Goal: Information Seeking & Learning: Learn about a topic

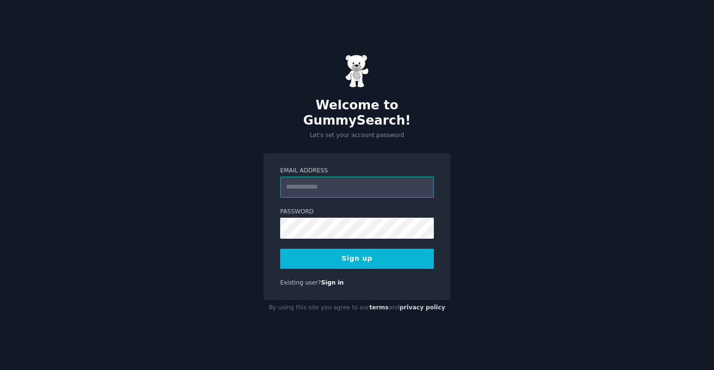
click at [343, 177] on input "Email Address" at bounding box center [357, 187] width 154 height 21
type input "**********"
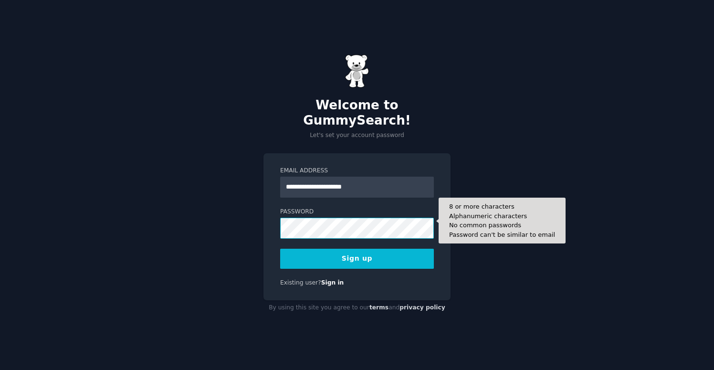
click at [280, 249] on button "Sign up" at bounding box center [357, 259] width 154 height 20
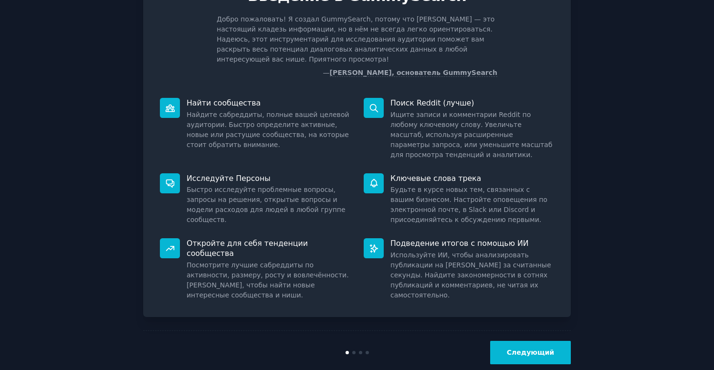
scroll to position [64, 0]
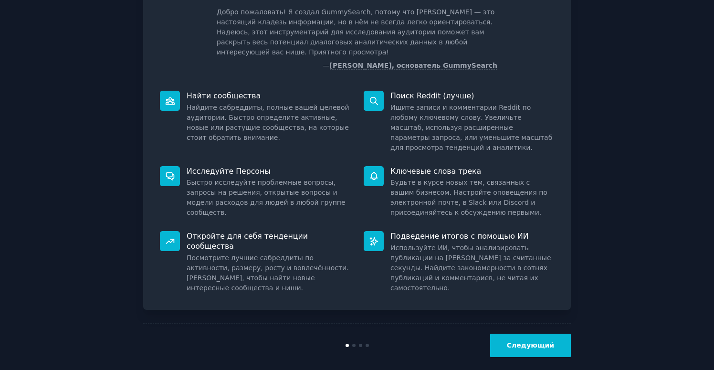
click at [542, 340] on button "Следующий" at bounding box center [530, 345] width 81 height 23
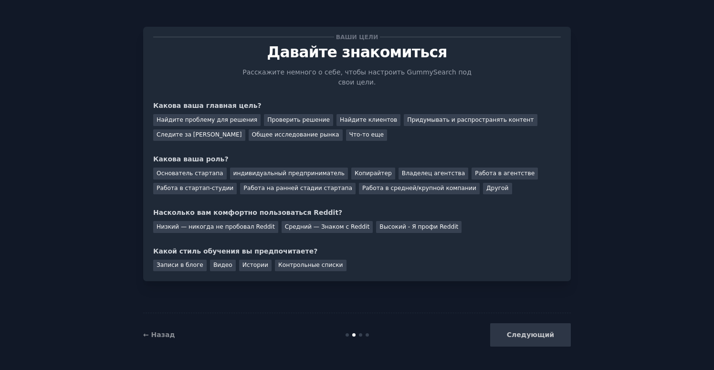
click at [539, 334] on div "Следующий" at bounding box center [499, 334] width 143 height 23
click at [604, 297] on div "Ваши цели [PERSON_NAME] знакомиться Расскажите немного о себе, чтобы настроить …" at bounding box center [357, 184] width 688 height 343
click at [199, 188] on font "Работа в стартап-студии" at bounding box center [195, 188] width 77 height 7
click at [201, 119] on font "Найдите проблему для решения" at bounding box center [207, 120] width 101 height 7
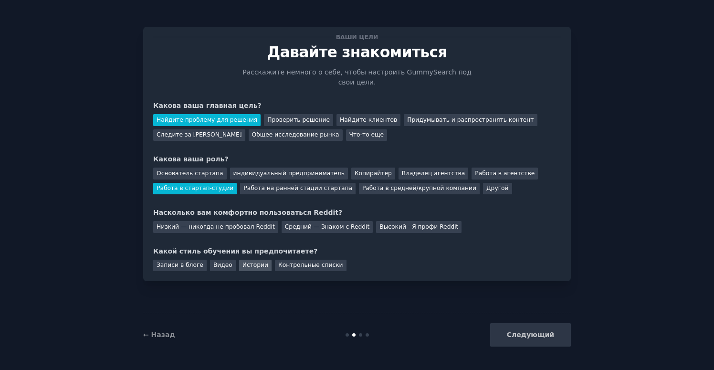
click at [251, 266] on font "Истории" at bounding box center [256, 265] width 26 height 7
drag, startPoint x: 524, startPoint y: 328, endPoint x: 519, endPoint y: 324, distance: 6.2
click at [525, 328] on div "Следующий" at bounding box center [499, 334] width 143 height 23
click at [270, 221] on div "Низкий — никогда не пробовал Reddit Средний — Знаком с Reddit Высокий - Я профи…" at bounding box center [357, 225] width 408 height 15
click at [285, 223] on font "Средний — Знаком с Reddit" at bounding box center [327, 226] width 85 height 7
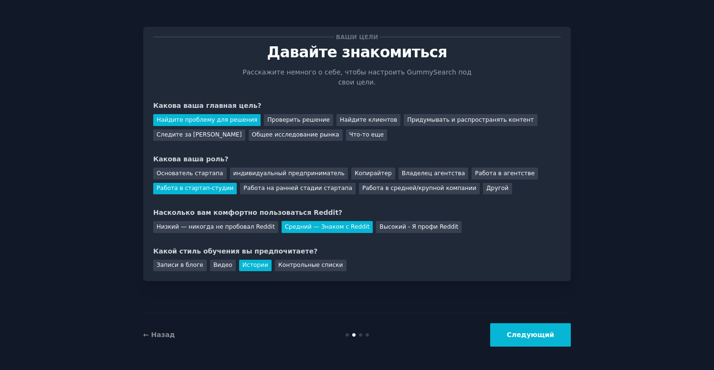
drag, startPoint x: 587, startPoint y: 348, endPoint x: 582, endPoint y: 346, distance: 5.6
click at [586, 348] on div "Ваши цели [PERSON_NAME] знакомиться Расскажите немного о себе, чтобы настроить …" at bounding box center [357, 184] width 688 height 343
click at [561, 338] on button "Следующий" at bounding box center [530, 334] width 81 height 23
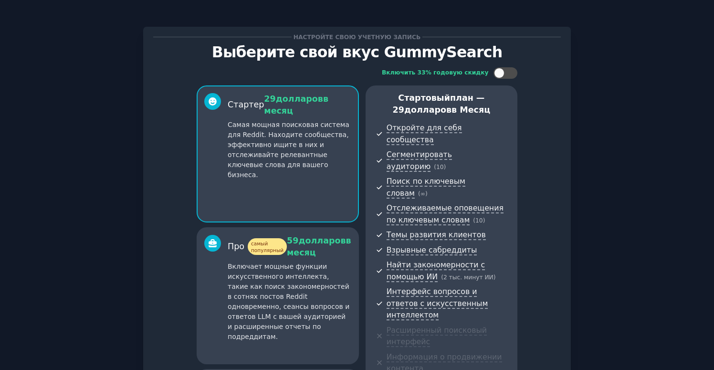
click at [318, 235] on div "59 долларов в месяц" at bounding box center [319, 246] width 64 height 23
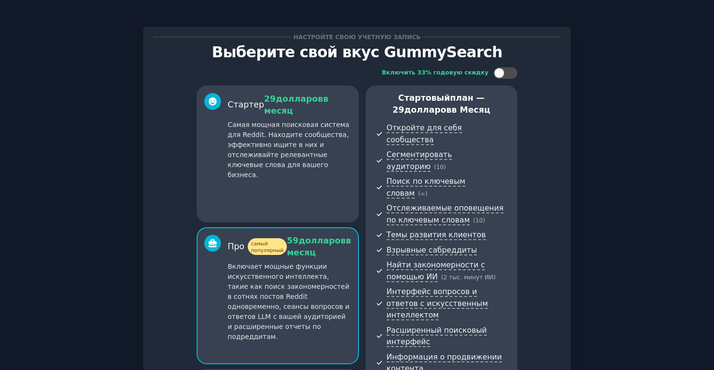
click at [319, 165] on p "Самая мощная поисковая система для Reddit. Находите сообщества, эффективно ищит…" at bounding box center [290, 150] width 124 height 60
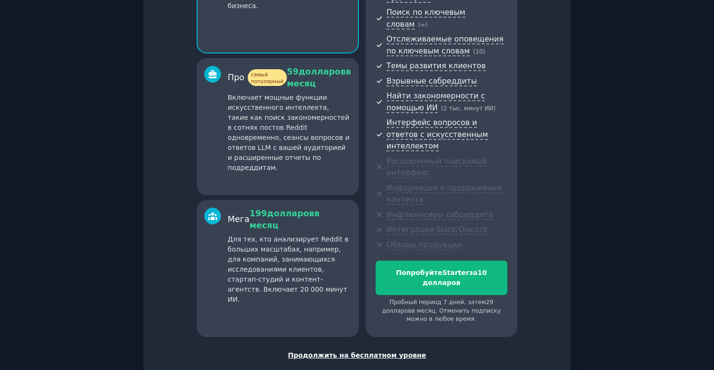
scroll to position [170, 0]
click at [391, 351] on font "Продолжить на бесплатном уровне" at bounding box center [357, 355] width 138 height 8
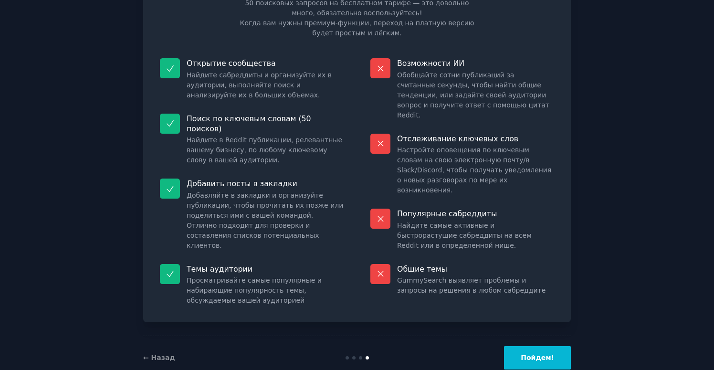
scroll to position [72, 0]
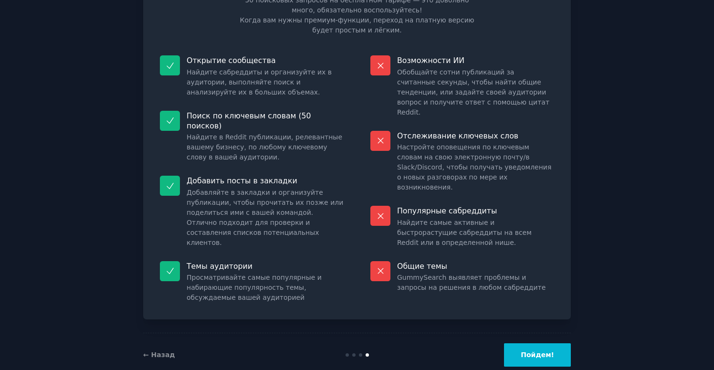
click at [547, 351] on font "Пойдем!" at bounding box center [537, 355] width 33 height 8
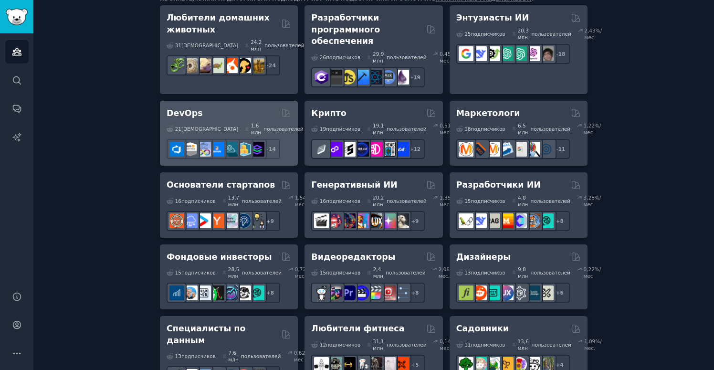
scroll to position [153, 0]
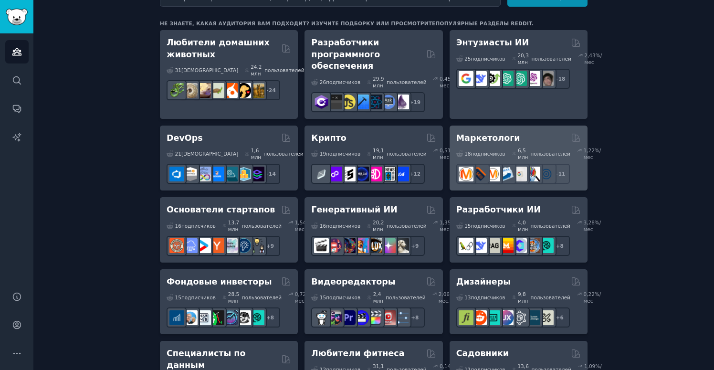
click at [533, 144] on div "Маркетологи" at bounding box center [518, 138] width 125 height 12
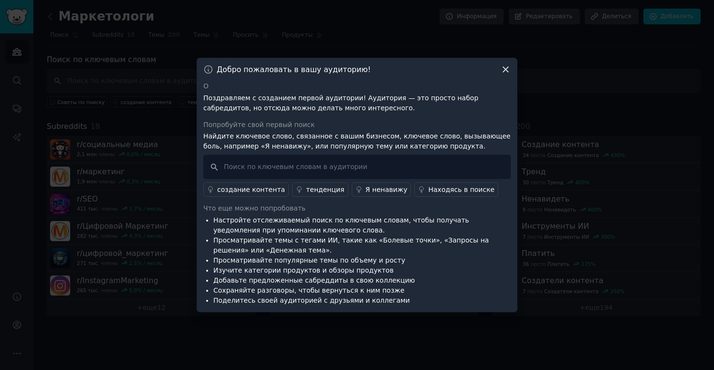
click at [504, 68] on icon at bounding box center [506, 69] width 10 height 10
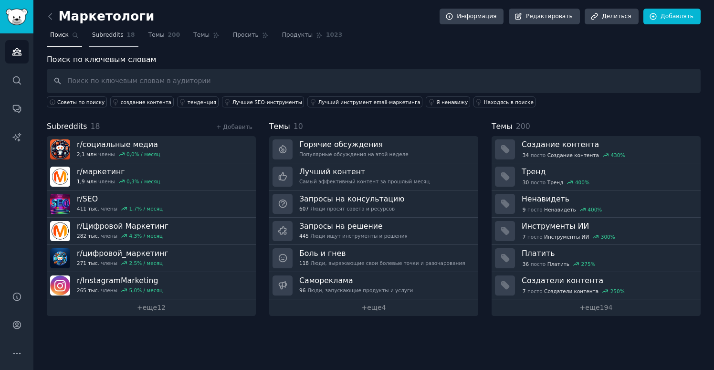
click at [127, 37] on font "18" at bounding box center [131, 35] width 8 height 7
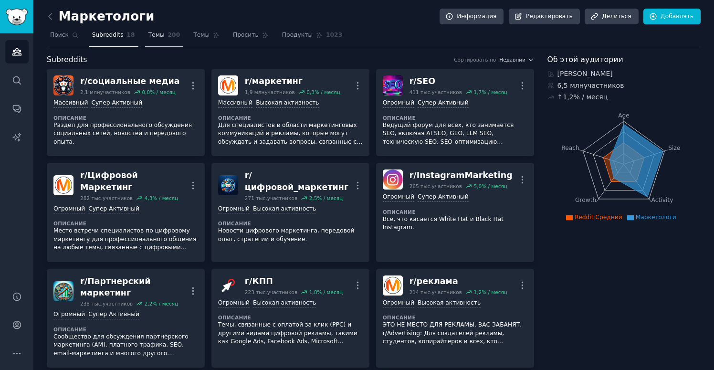
click at [162, 34] on link "Темы 200" at bounding box center [164, 38] width 39 height 20
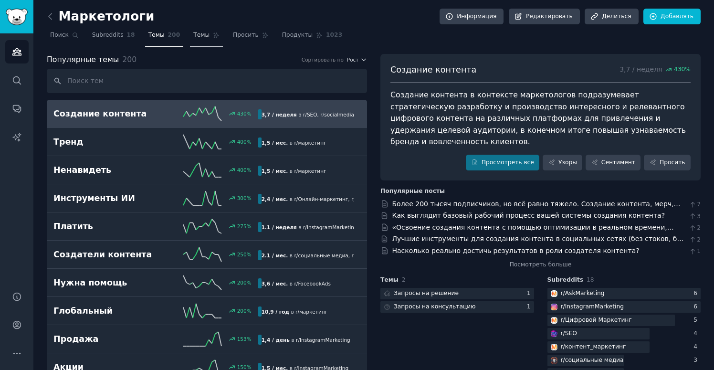
click at [208, 36] on link "Темы" at bounding box center [206, 38] width 33 height 20
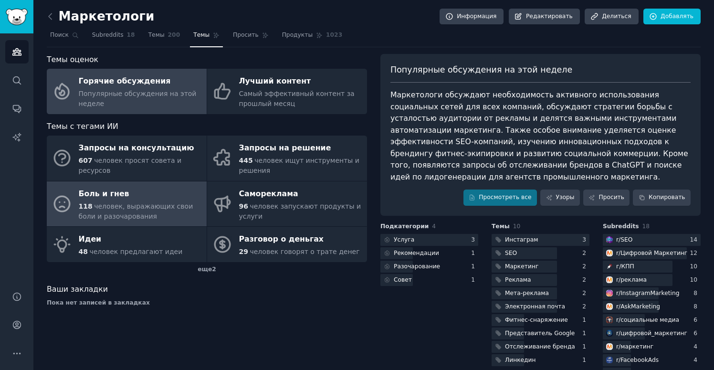
click at [165, 190] on div "Боль и гнев" at bounding box center [140, 193] width 123 height 15
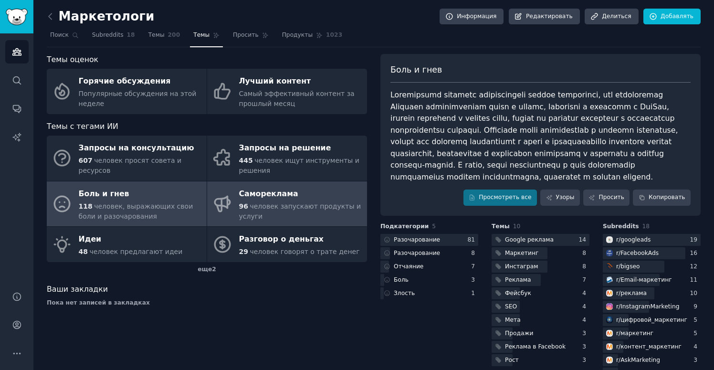
click at [317, 206] on font "человек запускают продукты и услуги" at bounding box center [300, 211] width 122 height 18
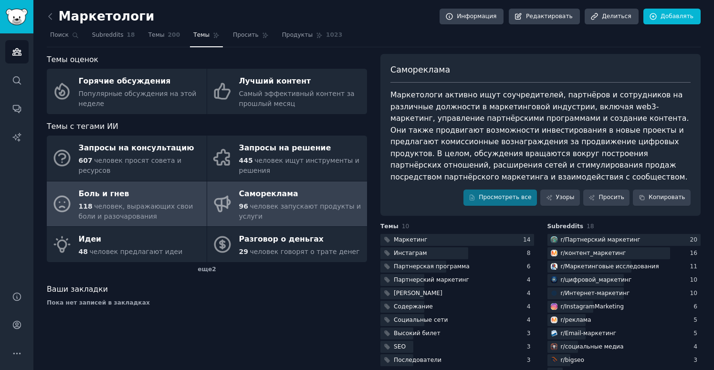
click at [164, 204] on font "человек, выражающих свои боли и разочарования" at bounding box center [136, 211] width 115 height 18
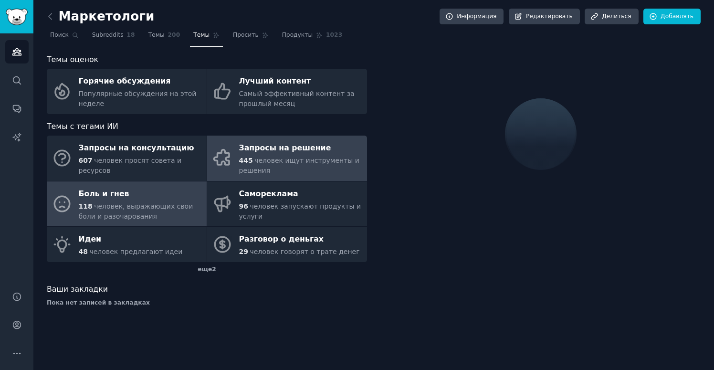
click at [331, 156] on div "445 человек ищут инструменты и решения" at bounding box center [300, 166] width 123 height 20
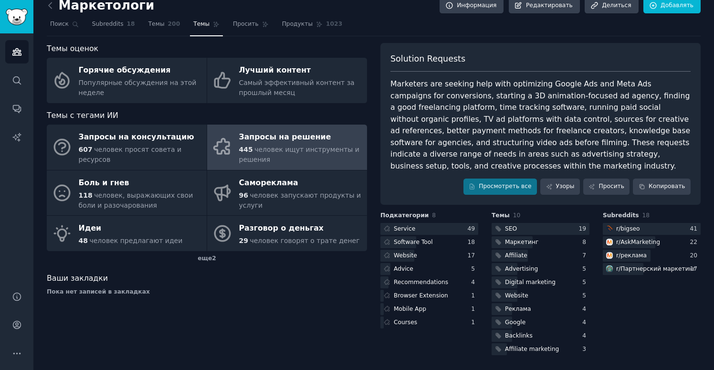
scroll to position [46, 0]
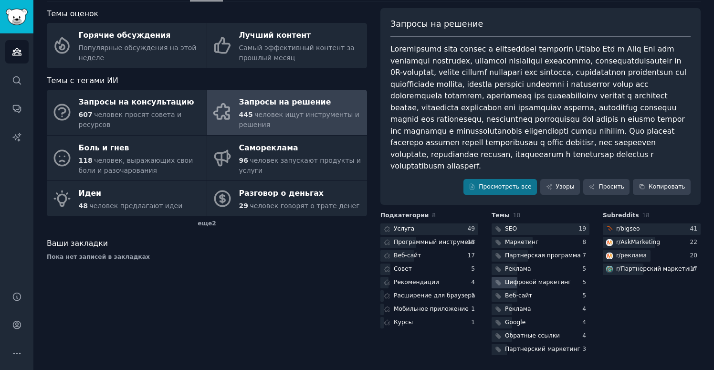
click at [538, 280] on font "Цифровой маркетинг" at bounding box center [538, 282] width 66 height 7
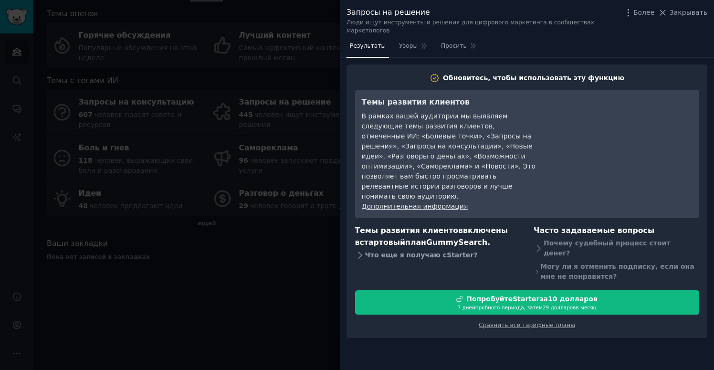
click at [447, 251] on font "Starter" at bounding box center [460, 255] width 27 height 8
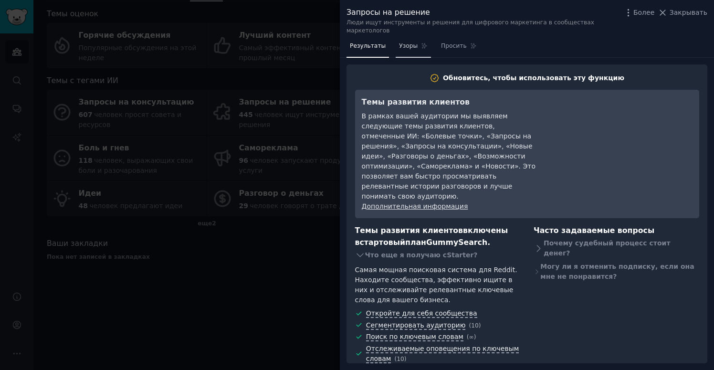
click at [413, 42] on font "Узоры" at bounding box center [408, 45] width 19 height 7
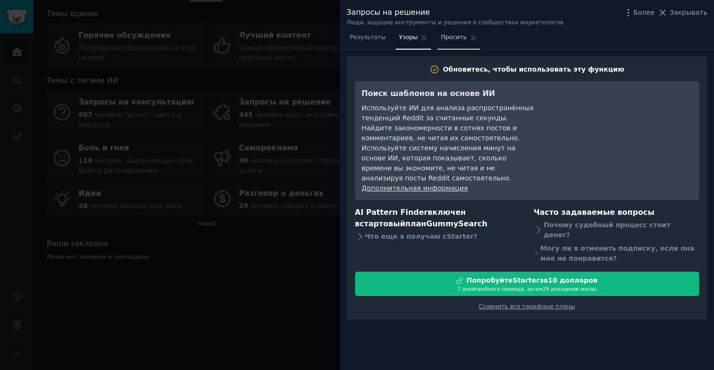
click at [470, 41] on link "Просить" at bounding box center [459, 40] width 42 height 20
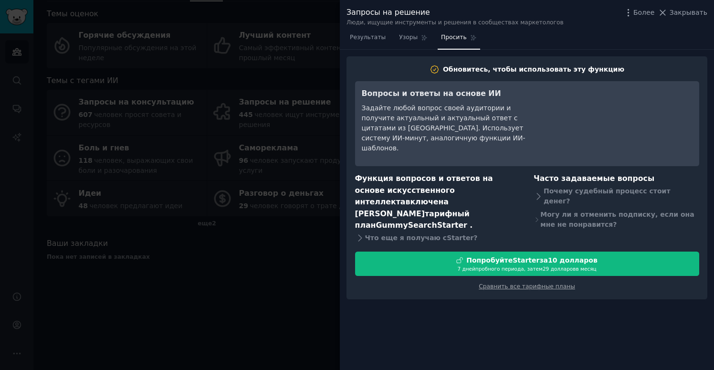
click at [419, 132] on div "Задайте любой вопрос своей аудитории и получите актуальный и актуальный ответ с…" at bounding box center [449, 128] width 174 height 50
click at [687, 12] on font "Закрывать" at bounding box center [689, 13] width 38 height 8
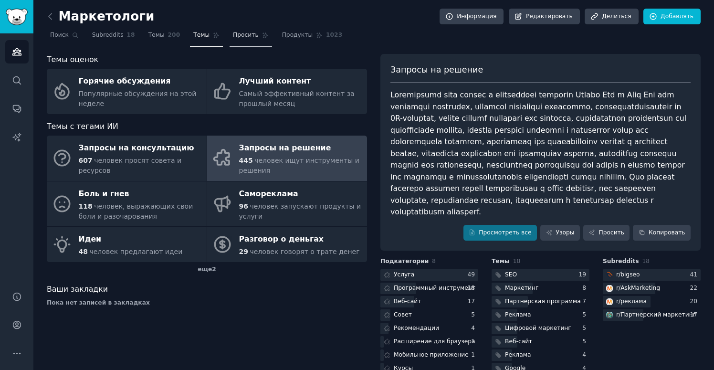
click at [244, 31] on span "Просить" at bounding box center [246, 35] width 26 height 9
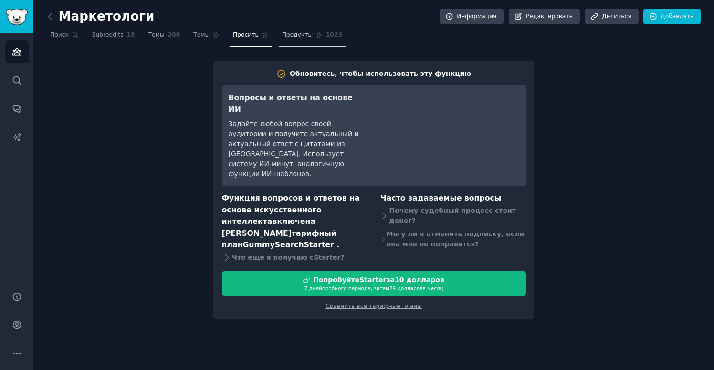
click at [290, 37] on font "Продукты" at bounding box center [297, 35] width 31 height 7
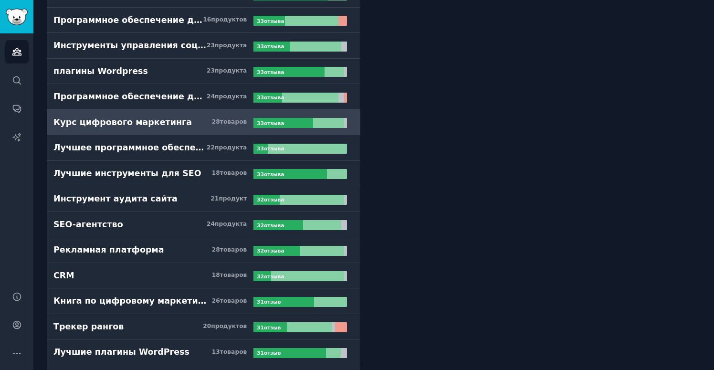
scroll to position [2215, 0]
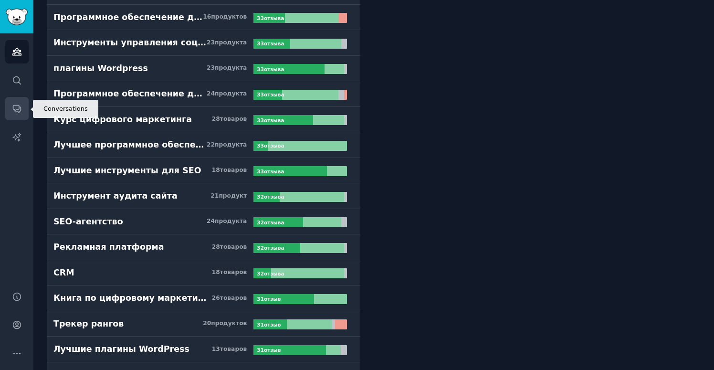
click at [19, 108] on icon "Боковая панель" at bounding box center [17, 110] width 8 height 8
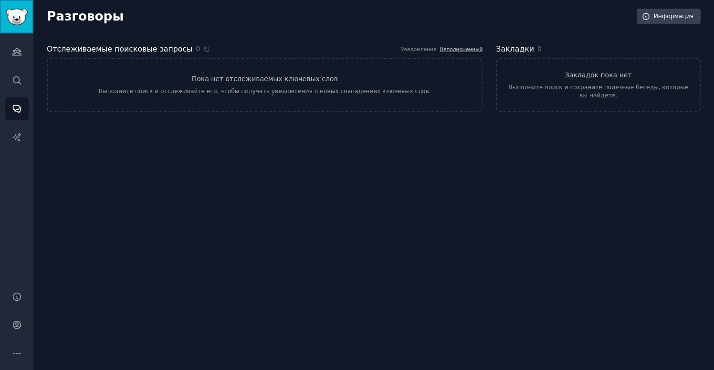
click at [22, 10] on img "Боковая панель" at bounding box center [17, 17] width 22 height 17
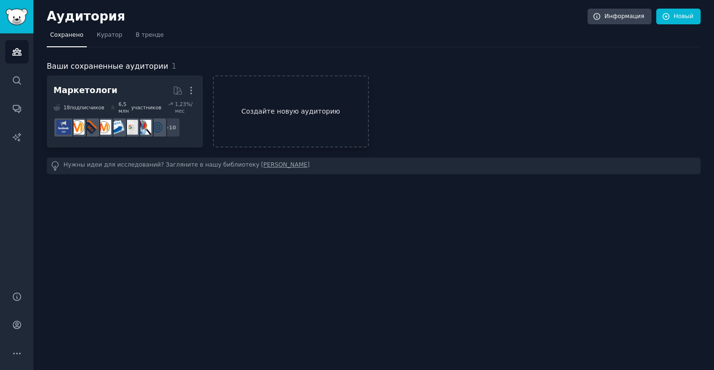
click at [273, 104] on link "Создайте новую аудиторию" at bounding box center [291, 111] width 156 height 72
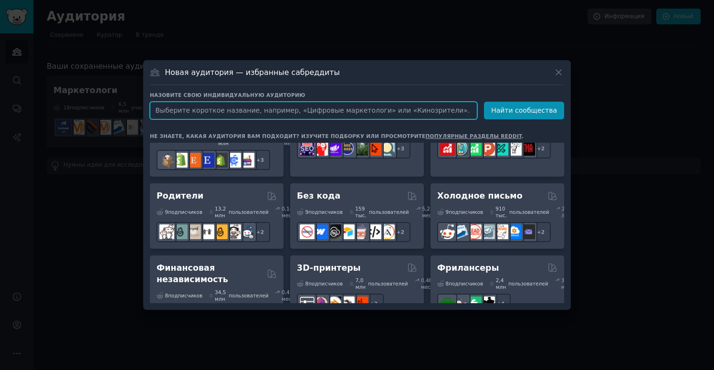
scroll to position [506, 0]
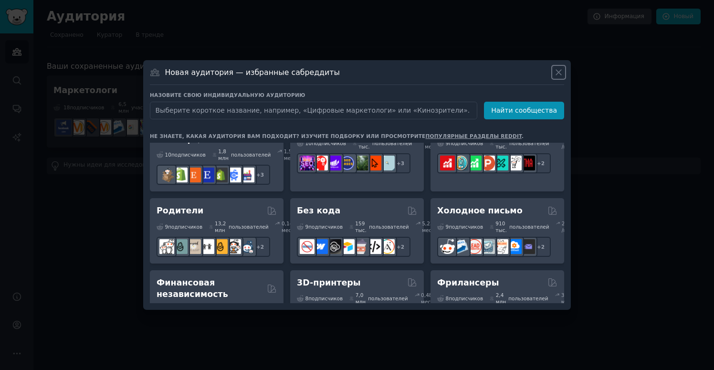
click at [556, 74] on icon at bounding box center [559, 72] width 10 height 10
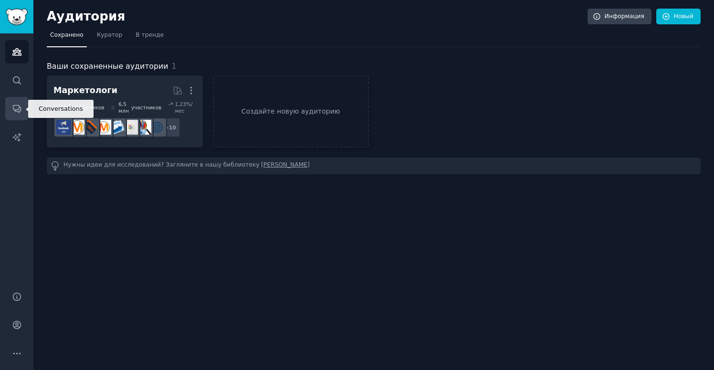
click at [19, 106] on icon "Боковая панель" at bounding box center [17, 110] width 8 height 8
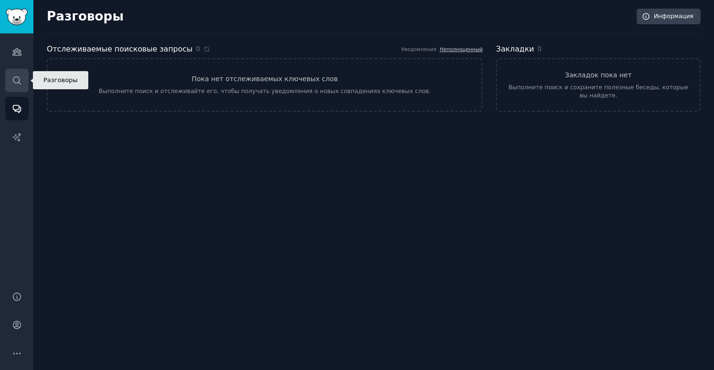
click at [20, 75] on icon "Боковая панель" at bounding box center [17, 80] width 10 height 10
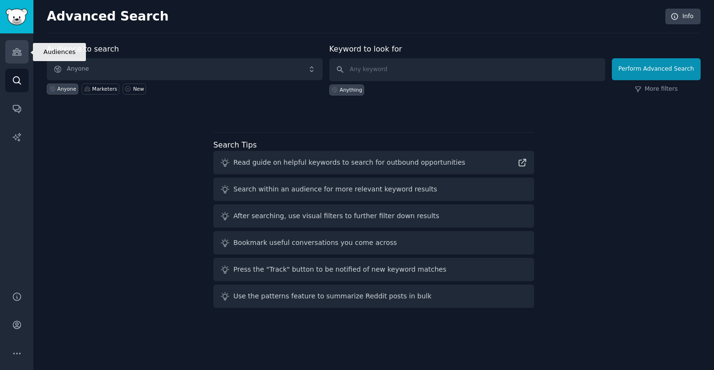
click at [17, 56] on icon "Sidebar" at bounding box center [17, 52] width 10 height 10
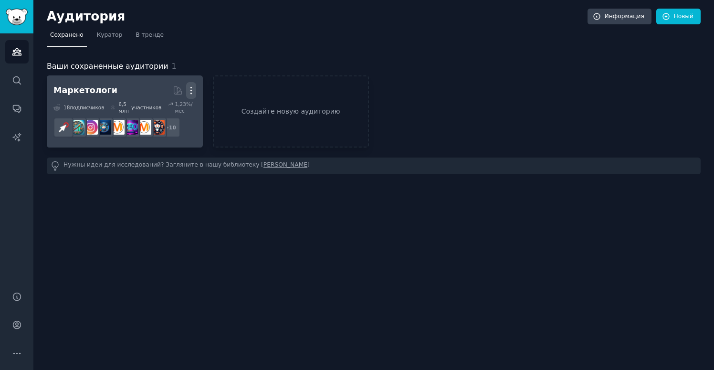
click at [191, 88] on icon "button" at bounding box center [191, 90] width 1 height 7
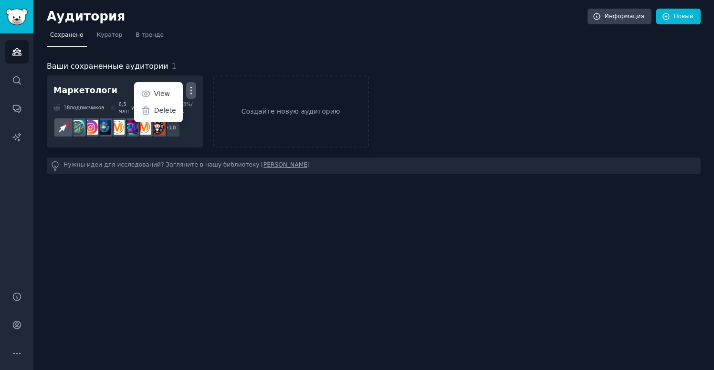
click at [208, 49] on div "Ваши сохраненные аудитории 1 Маркетологи Подготовлено GummySearch Более View De…" at bounding box center [374, 110] width 654 height 127
click at [118, 38] on span "Куратор" at bounding box center [110, 35] width 26 height 9
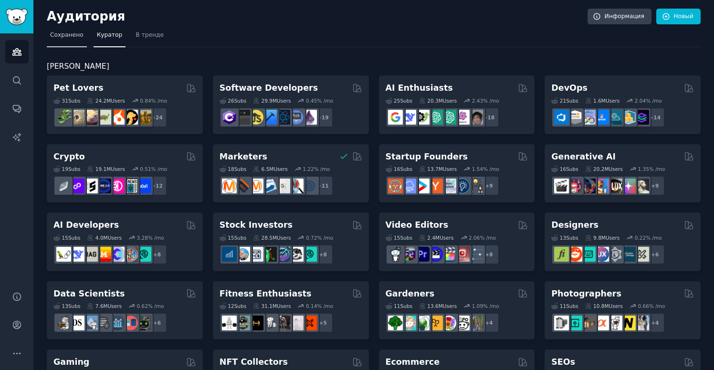
click at [66, 34] on font "Сохранено" at bounding box center [66, 35] width 33 height 7
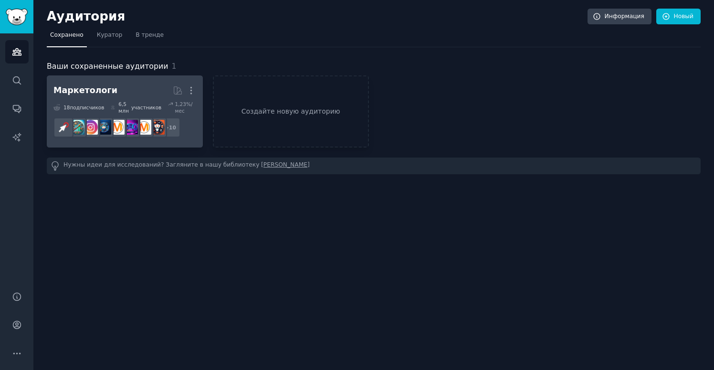
click at [135, 78] on link "Маркетологи Более 18 подписчиков ​ 6,5 млн участников 1,23 %/мес + 10" at bounding box center [125, 111] width 156 height 72
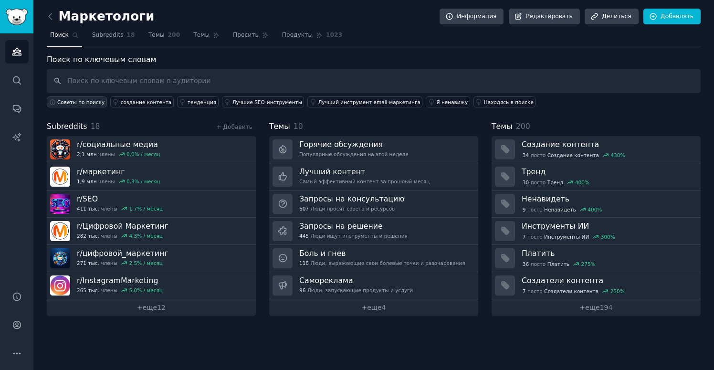
click at [97, 104] on font "Советы по поиску" at bounding box center [80, 102] width 47 height 6
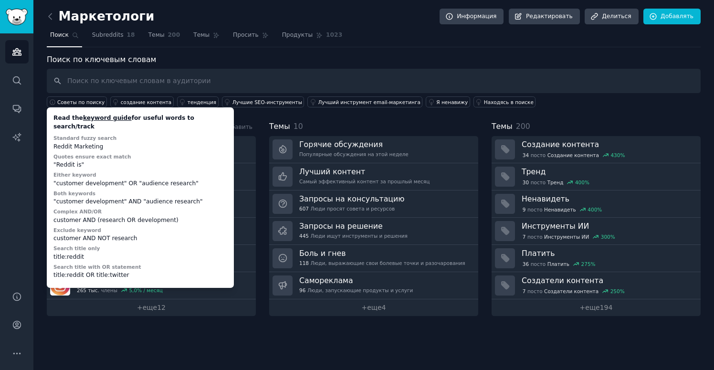
click at [333, 119] on div "Поиск по ключевым словам Советы по поиску Read the keyword guide for useful wor…" at bounding box center [374, 185] width 654 height 262
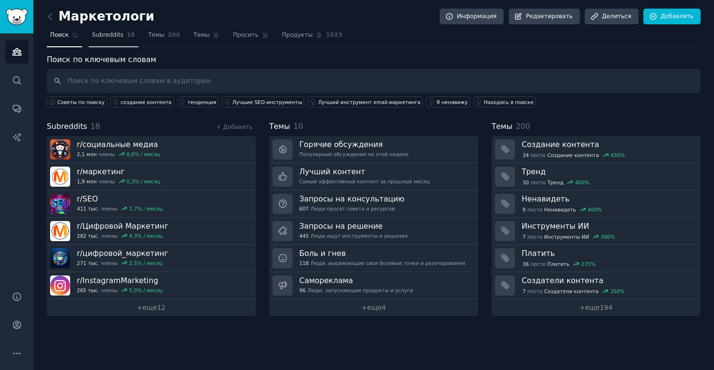
click at [124, 34] on link "Subreddits 18" at bounding box center [114, 38] width 50 height 20
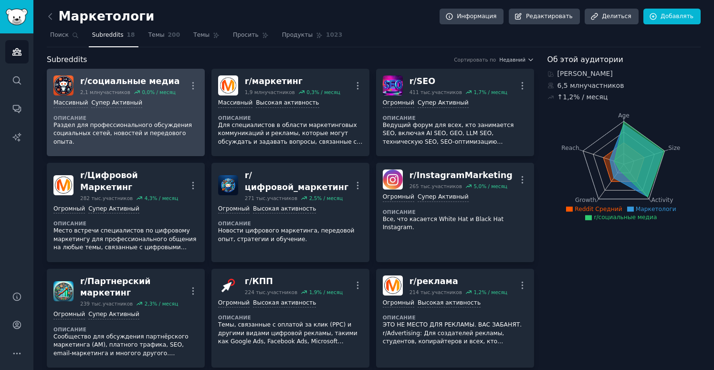
click at [170, 110] on div "Массивный Супер Активный Описание Раздел для профессионального обсуждения социа…" at bounding box center [125, 122] width 145 height 54
